Goal: Task Accomplishment & Management: Complete application form

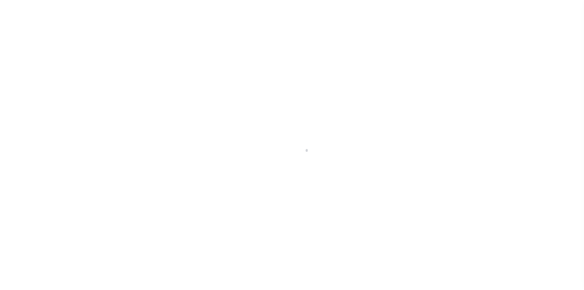
scroll to position [9, 0]
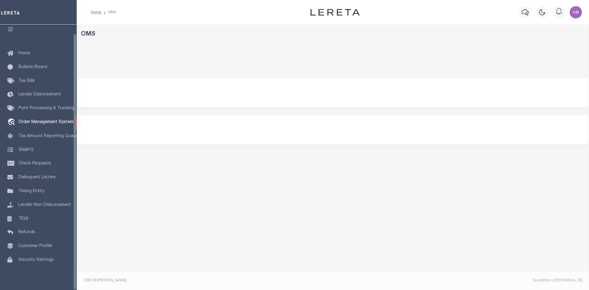
select select "200"
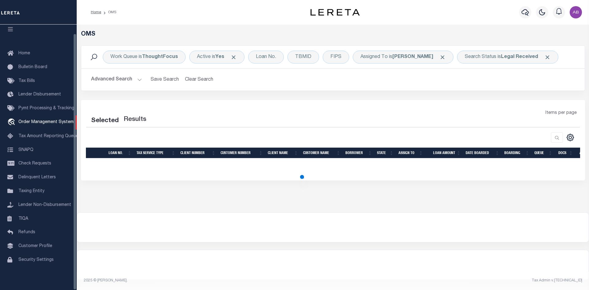
select select "200"
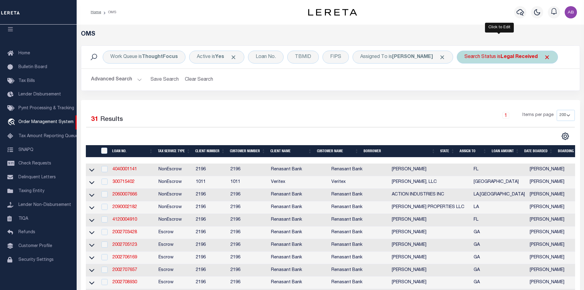
click at [470, 52] on div "Search Status is Legal Received" at bounding box center [507, 57] width 101 height 13
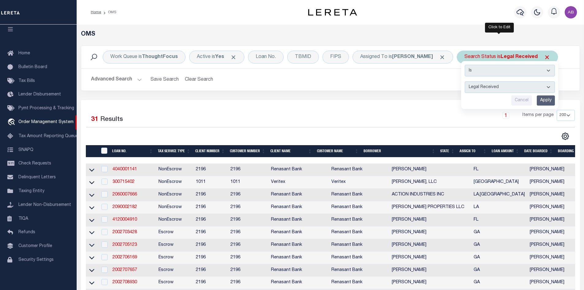
click at [502, 85] on select "Automated Search Bad Parcel Complete Duplicate Parcel High Dollar Reporting In …" at bounding box center [510, 87] width 90 height 12
select select "IP"
click at [465, 81] on select "Automated Search Bad Parcel Complete Duplicate Parcel High Dollar Reporting In …" at bounding box center [510, 87] width 90 height 12
click at [542, 97] on input "Apply" at bounding box center [546, 100] width 18 height 10
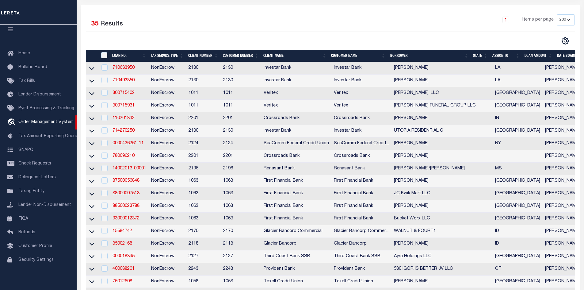
scroll to position [0, 0]
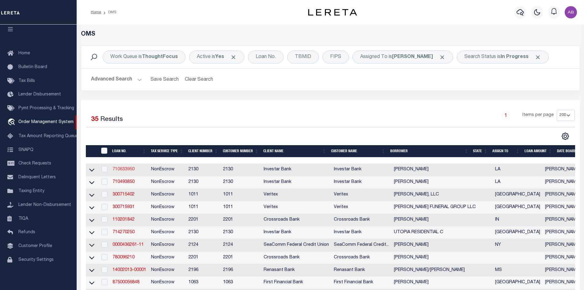
click at [124, 170] on link "710633950" at bounding box center [124, 169] width 22 height 4
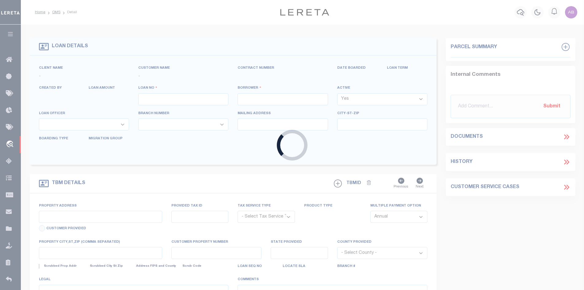
type input "710633950"
type input "[PERSON_NAME]"
select select
type input "[STREET_ADDRESS]"
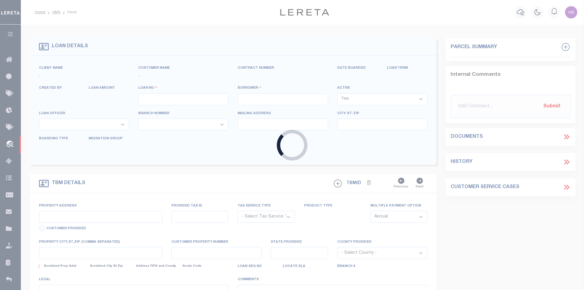
type input "LAFAYETTE LA 70506"
select select "NonEscrow"
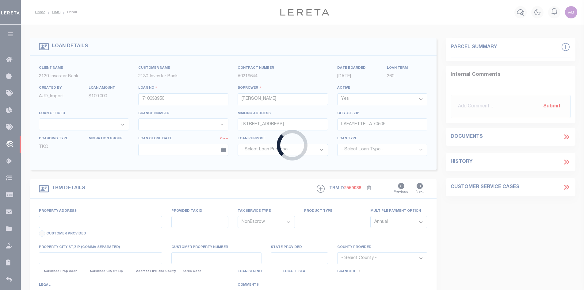
select select "4967"
select select "2458"
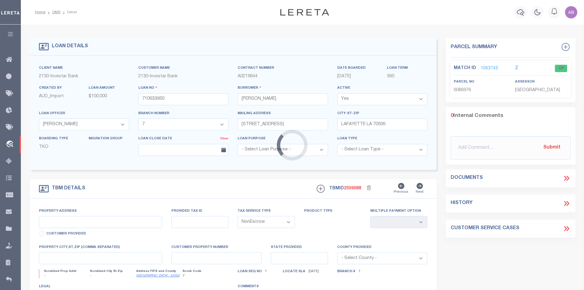
type input "[STREET_ADDRESS]"
select select
type input "LAFAYETTE LA 70506"
type input "Western"
type input "LA"
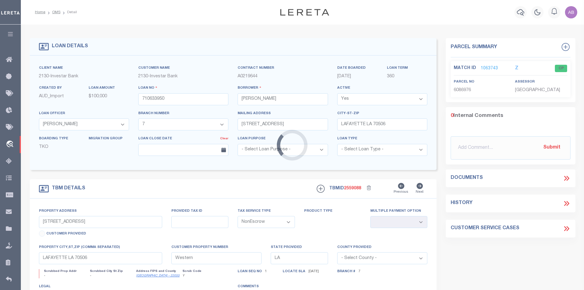
select select
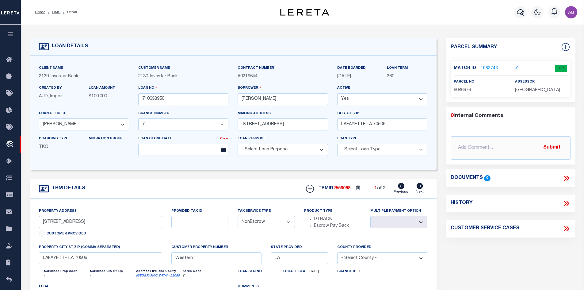
click at [422, 187] on icon at bounding box center [420, 186] width 6 height 6
type input "[STREET_ADDRESS]"
select select
type input "58055"
select select
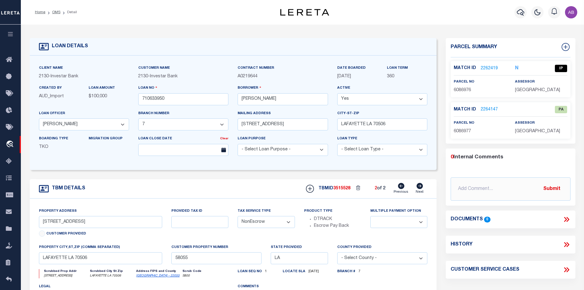
click at [403, 187] on icon at bounding box center [401, 186] width 6 height 6
type input "[STREET_ADDRESS]"
select select
type input "Western"
select select
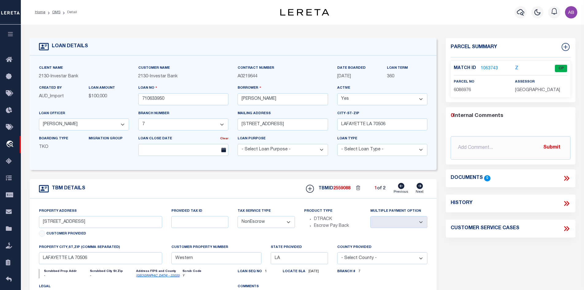
click at [487, 67] on link "1063743" at bounding box center [489, 68] width 17 height 6
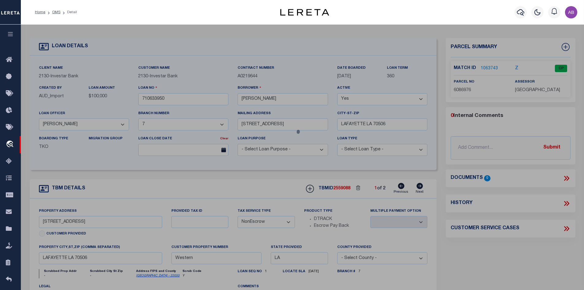
checkbox input "false"
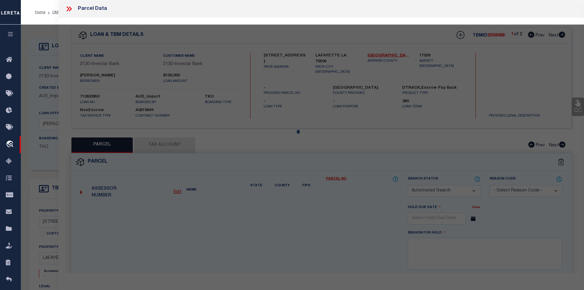
select select "CP"
type input "[PERSON_NAME] & [PERSON_NAME] [PERSON_NAME]"
select select
type input "[STREET_ADDRESS]"
checkbox input "false"
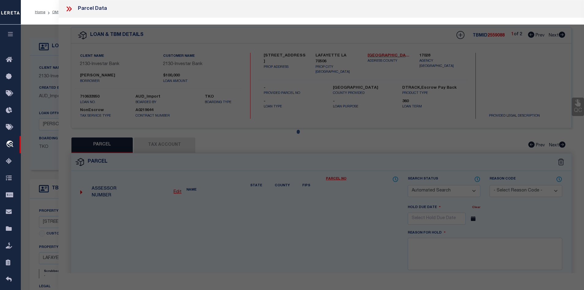
type input "LAFAYETTE LA 70506"
type textarea "LOT 77 THE GLADE SUB (60X170) PARISH"
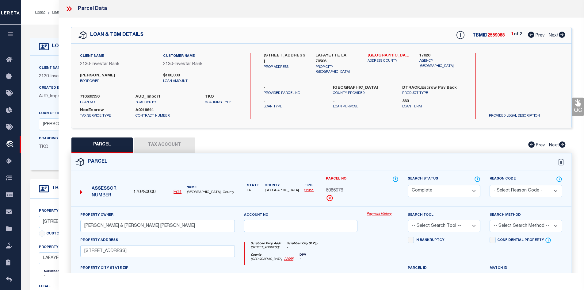
click at [564, 35] on icon at bounding box center [562, 35] width 7 height 6
select select "AS"
checkbox input "false"
select select "IP"
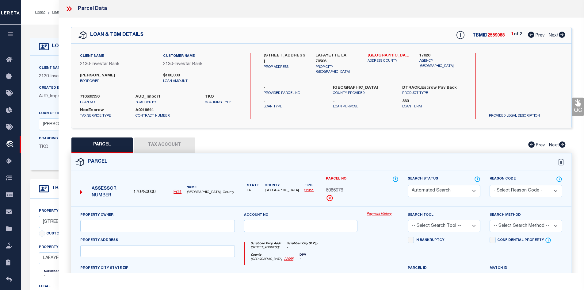
type input "[PERSON_NAME] & [PERSON_NAME] [PERSON_NAME]"
select select "ATL"
select select "ADD"
type input "[STREET_ADDRESS]"
checkbox input "false"
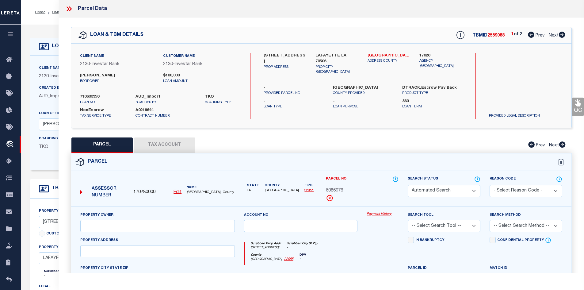
type input "LAFAYETTE LA 70506"
type textarea "LOT 77 THE GLADE SUB (60X170) PARISH"
click at [533, 36] on icon at bounding box center [531, 35] width 6 height 6
select select "AS"
select select
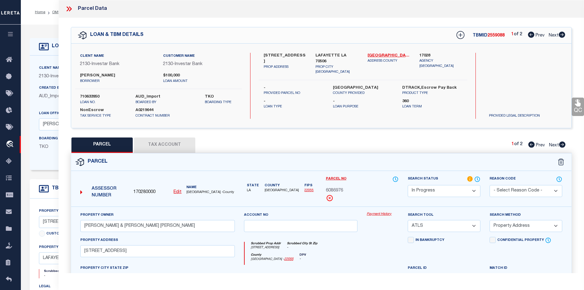
select select
checkbox input "false"
select select "CP"
type input "[PERSON_NAME] & [PERSON_NAME] [PERSON_NAME]"
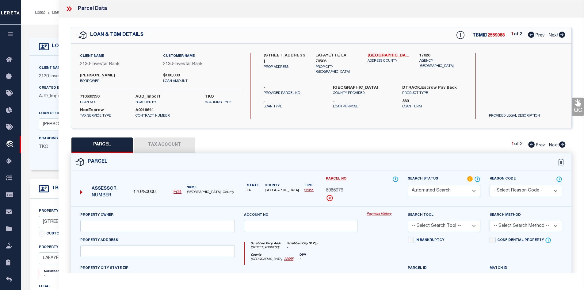
select select
type input "[STREET_ADDRESS]"
checkbox input "false"
type input "LAFAYETTE LA 70506"
type textarea "LOT 77 THE GLADE SUB (60X170) PARISH"
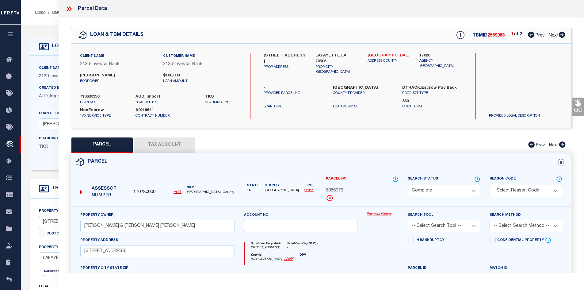
click at [564, 37] on icon at bounding box center [562, 35] width 6 height 6
select select "AS"
checkbox input "false"
select select "IP"
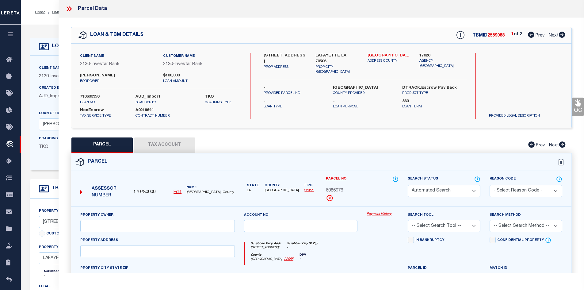
type input "[PERSON_NAME] & [PERSON_NAME] [PERSON_NAME]"
select select "ATL"
select select "ADD"
type input "[STREET_ADDRESS]"
checkbox input "false"
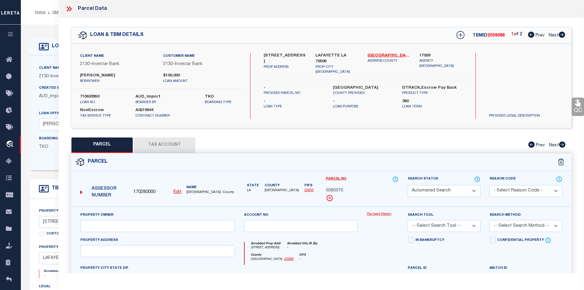
type input "LAFAYETTE LA 70506"
type textarea "LOT 77 THE GLADE SUB (60X170) PARISH"
click at [529, 34] on icon at bounding box center [531, 35] width 6 height 6
select select "AS"
select select
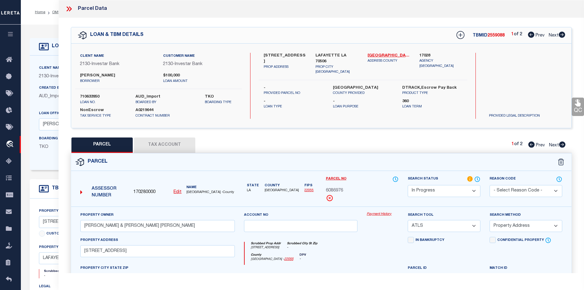
select select
checkbox input "false"
select select "CP"
type input "[PERSON_NAME] & [PERSON_NAME] [PERSON_NAME]"
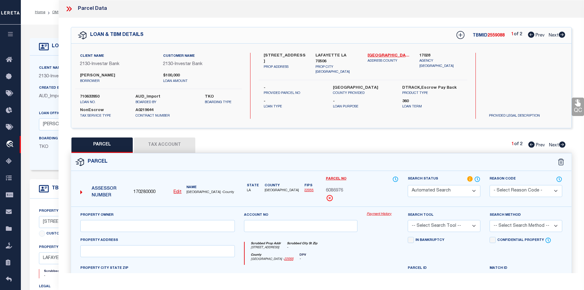
select select
type input "[STREET_ADDRESS]"
checkbox input "false"
type input "LAFAYETTE LA 70506"
type textarea "LOT 77 THE GLADE SUB (60X170) PARISH"
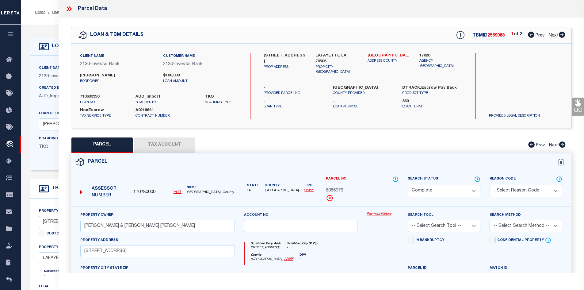
click at [561, 35] on icon at bounding box center [562, 35] width 7 height 6
select select "AS"
checkbox input "false"
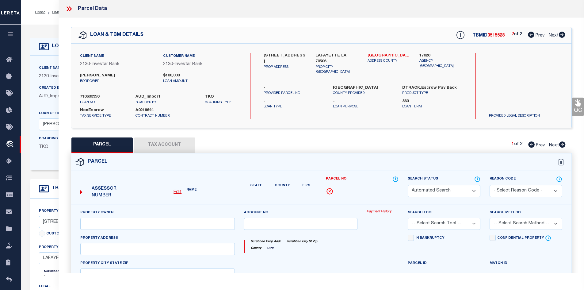
select select "IP"
type input "[PERSON_NAME] & [PERSON_NAME] [PERSON_NAME]"
select select "ATL"
select select "ADD"
type input "[STREET_ADDRESS]"
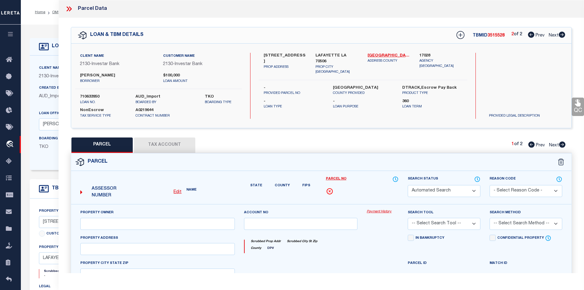
checkbox input "false"
type input "LAFAYETTE LA 70506"
type textarea "LOT 77 THE GLADE SUB (60X170) PARISH"
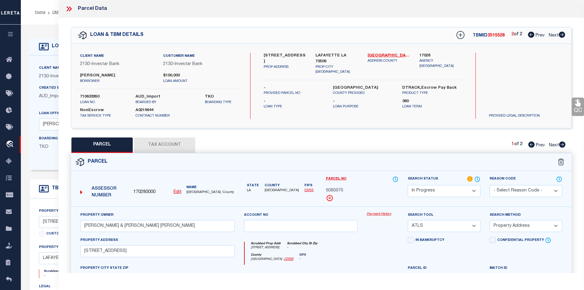
click at [69, 12] on icon at bounding box center [69, 9] width 8 height 8
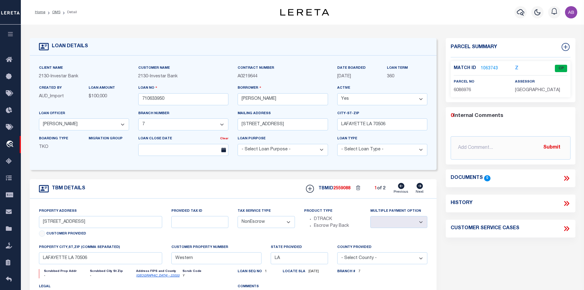
click at [484, 70] on link "1063743" at bounding box center [489, 68] width 17 height 6
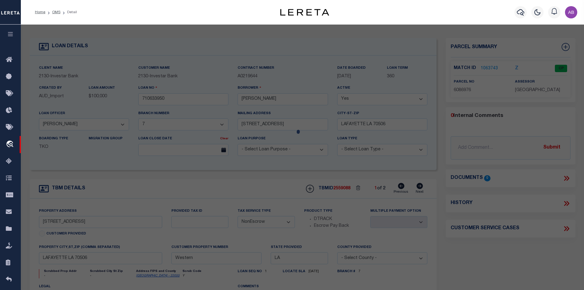
select select "AS"
select select
checkbox input "false"
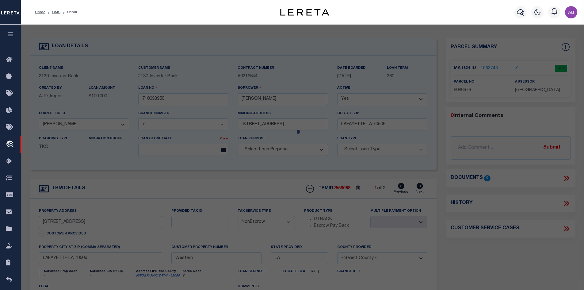
select select "CP"
type input "[PERSON_NAME] & [PERSON_NAME] [PERSON_NAME]"
select select
type input "[STREET_ADDRESS]"
checkbox input "false"
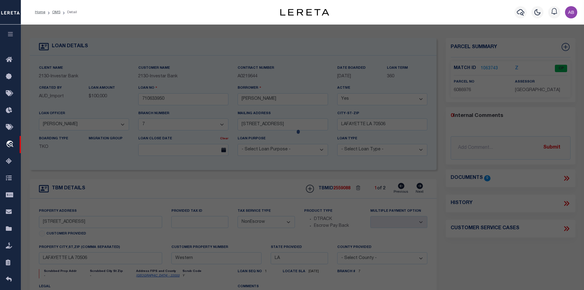
type input "LAFAYETTE LA 70506"
type textarea "LOT 77 THE GLADE SUB (60X170) PARISH"
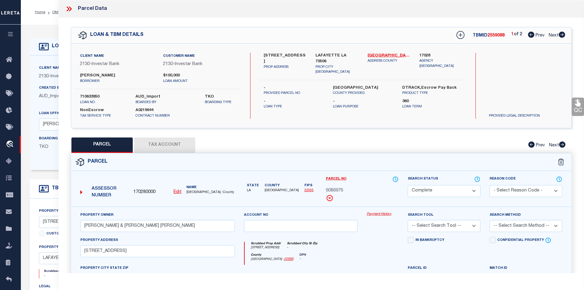
click at [563, 35] on icon at bounding box center [562, 35] width 7 height 6
select select "AS"
checkbox input "false"
select select "IP"
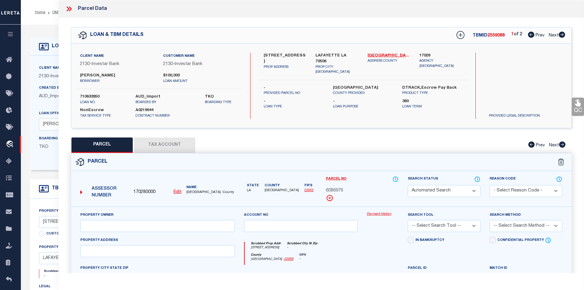
type input "[PERSON_NAME] & [PERSON_NAME] [PERSON_NAME]"
select select "ATL"
select select "ADD"
type input "[STREET_ADDRESS]"
checkbox input "false"
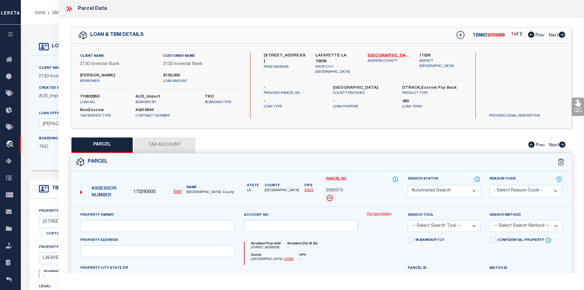
type input "LAFAYETTE LA 70506"
type textarea "LOT 77 THE GLADE SUB (60X170) PARISH"
click at [396, 54] on link "[GEOGRAPHIC_DATA] - 22055" at bounding box center [389, 56] width 43 height 6
click at [267, 56] on label "[STREET_ADDRESS]" at bounding box center [285, 59] width 43 height 12
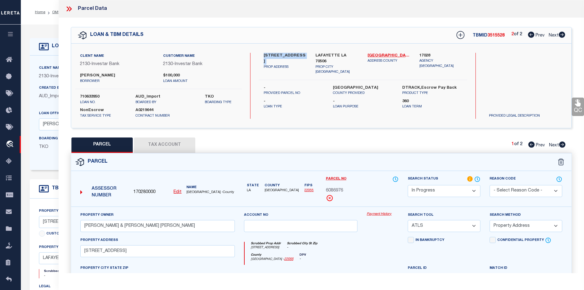
click at [267, 56] on label "[STREET_ADDRESS]" at bounding box center [285, 59] width 43 height 12
